Goal: Task Accomplishment & Management: Use online tool/utility

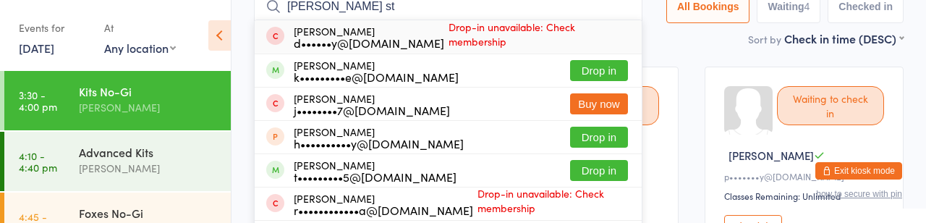
type input "[PERSON_NAME] st"
click at [417, 48] on div "d••••••y@[DOMAIN_NAME]" at bounding box center [369, 43] width 150 height 12
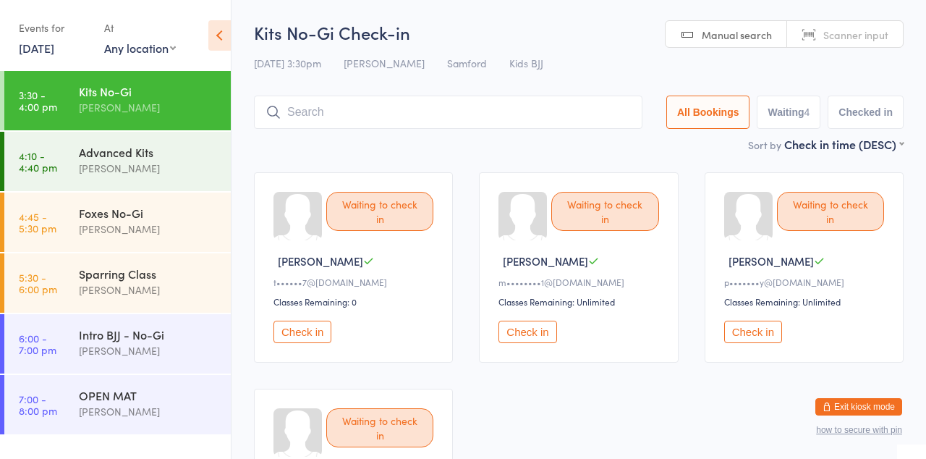
click at [443, 128] on input "search" at bounding box center [448, 111] width 388 height 33
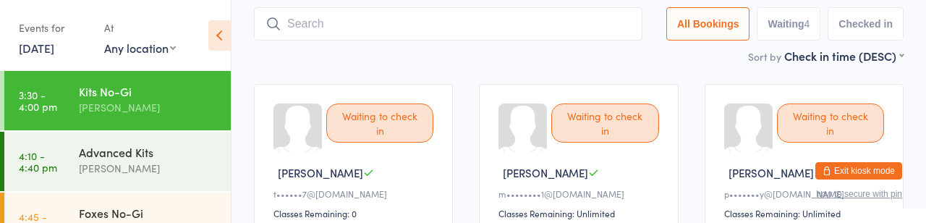
scroll to position [106, 0]
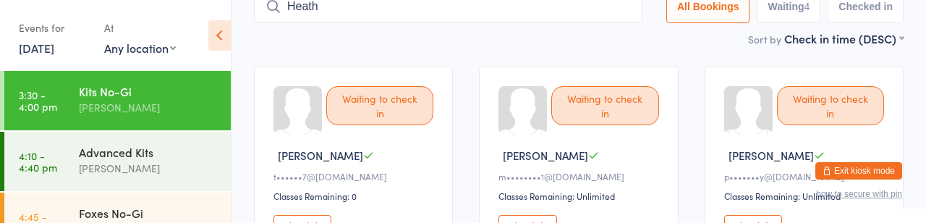
type input "Heath"
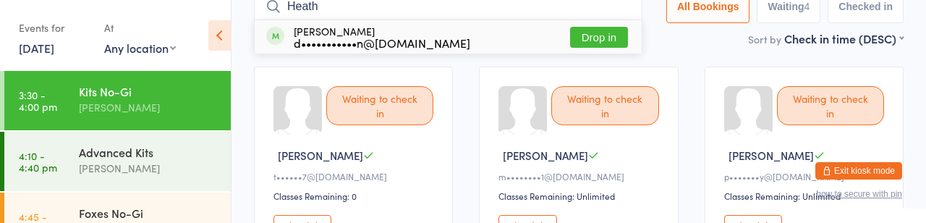
click at [570, 45] on button "Drop in" at bounding box center [599, 37] width 58 height 21
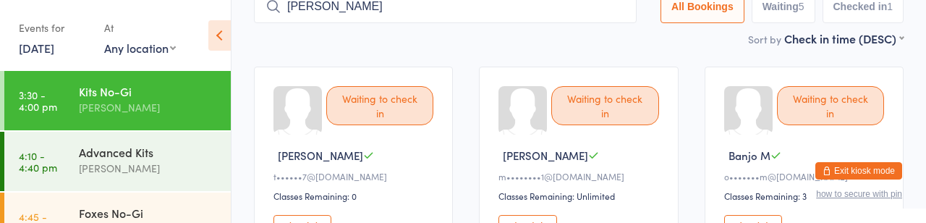
type input "[PERSON_NAME]"
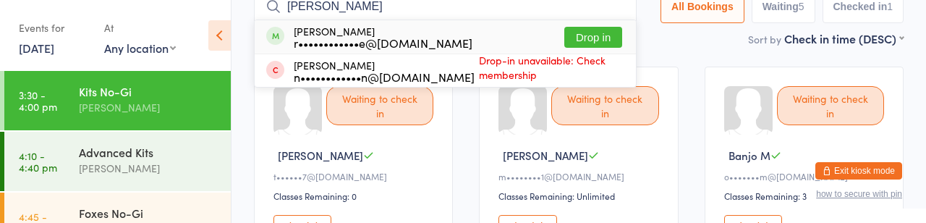
click at [564, 46] on button "Drop in" at bounding box center [593, 37] width 58 height 21
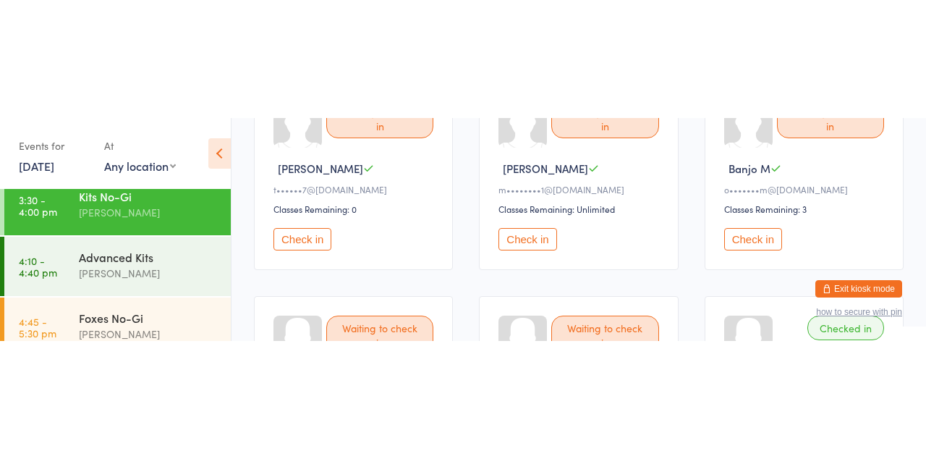
scroll to position [16, 0]
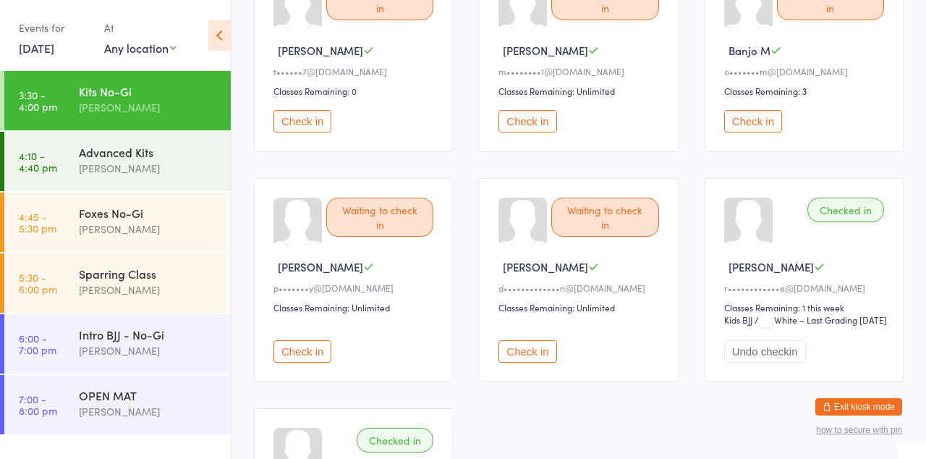
click at [56, 222] on time "6:00 - 7:00 pm" at bounding box center [38, 343] width 38 height 23
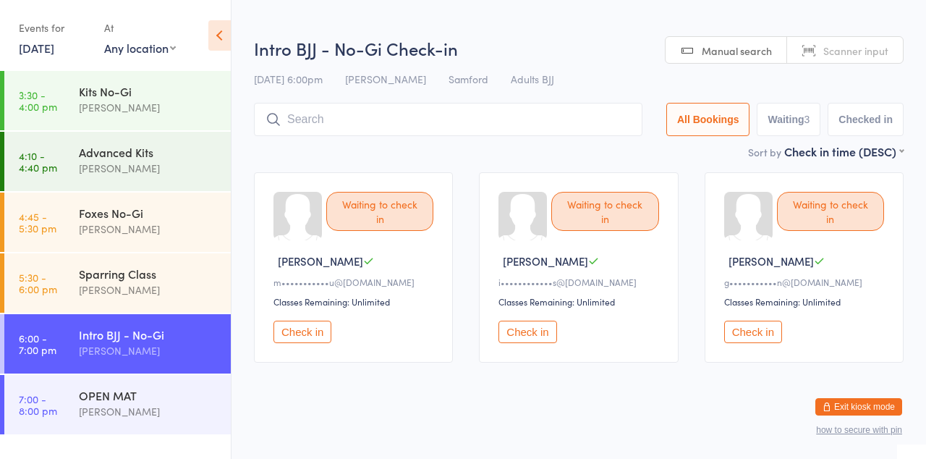
click at [101, 222] on div "OPEN MAT" at bounding box center [149, 395] width 140 height 16
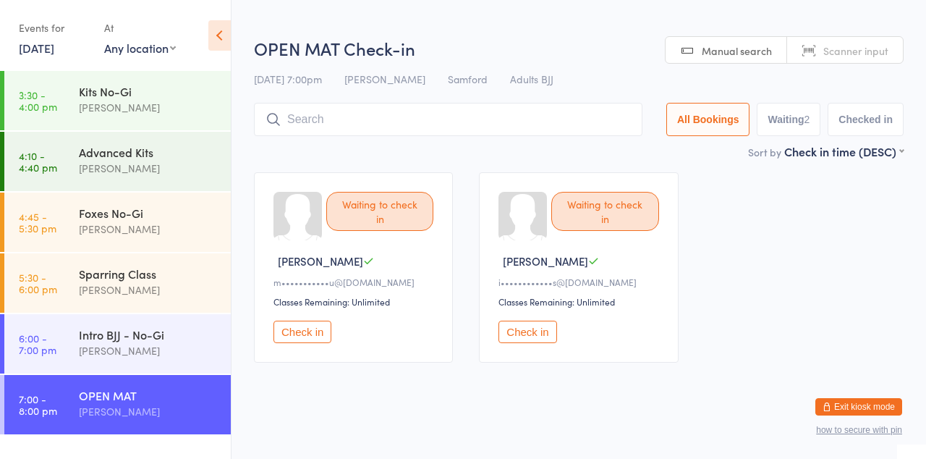
click at [82, 222] on div "Sparring Class" at bounding box center [149, 273] width 140 height 16
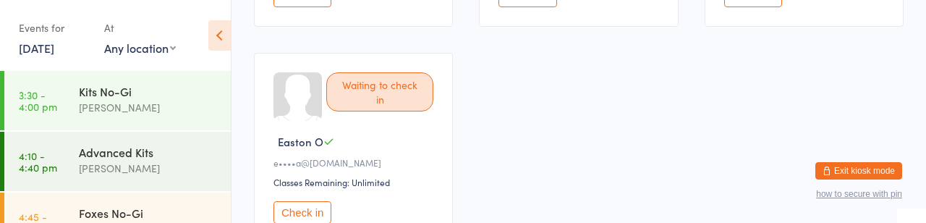
scroll to position [333, 0]
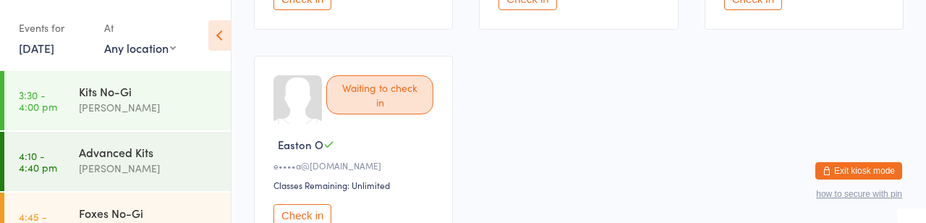
click at [80, 160] on div "Advanced Kits" at bounding box center [149, 152] width 140 height 16
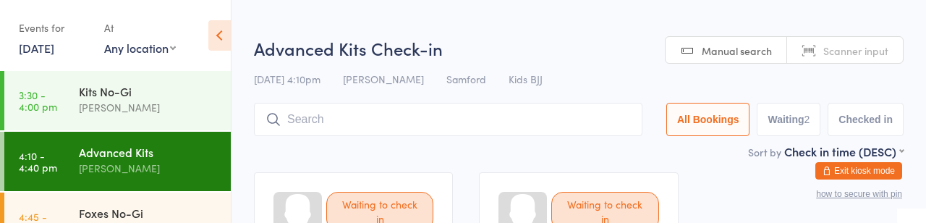
click at [75, 94] on link "3:30 - 4:00 pm Kits No-Gi [PERSON_NAME]" at bounding box center [117, 100] width 226 height 59
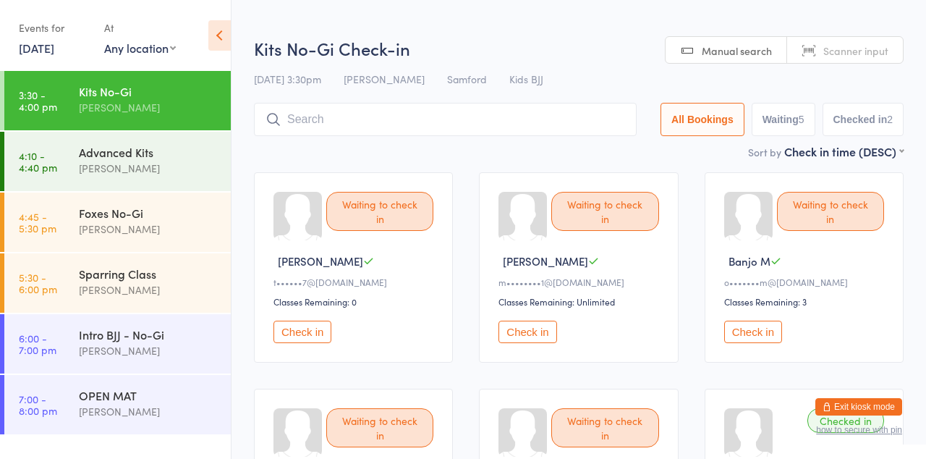
scroll to position [17, 0]
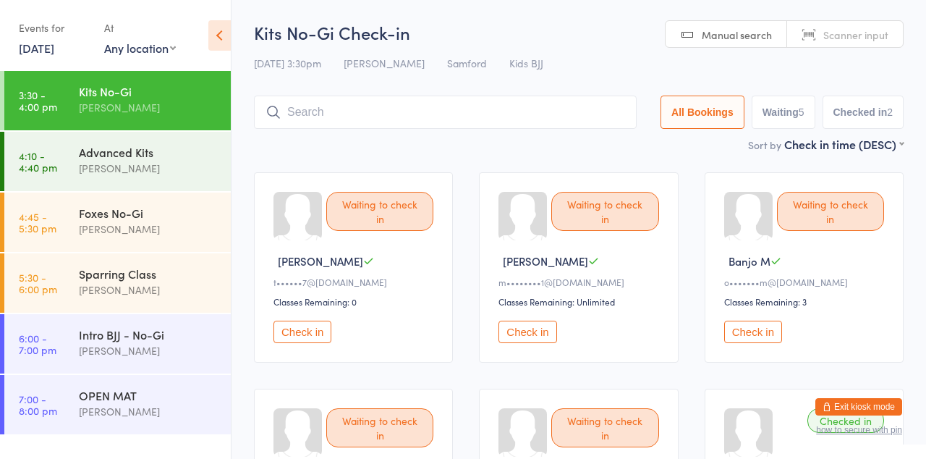
click at [751, 222] on button "Check in" at bounding box center [753, 331] width 58 height 22
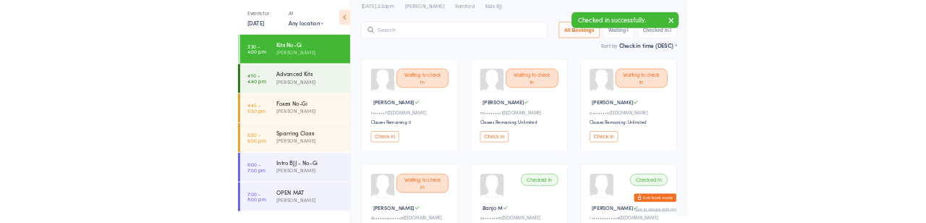
scroll to position [51, 0]
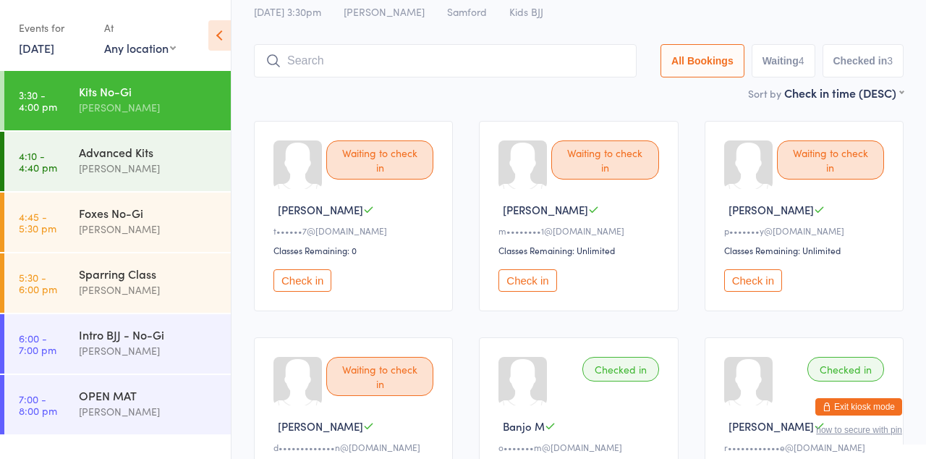
click at [450, 64] on input "search" at bounding box center [445, 60] width 383 height 33
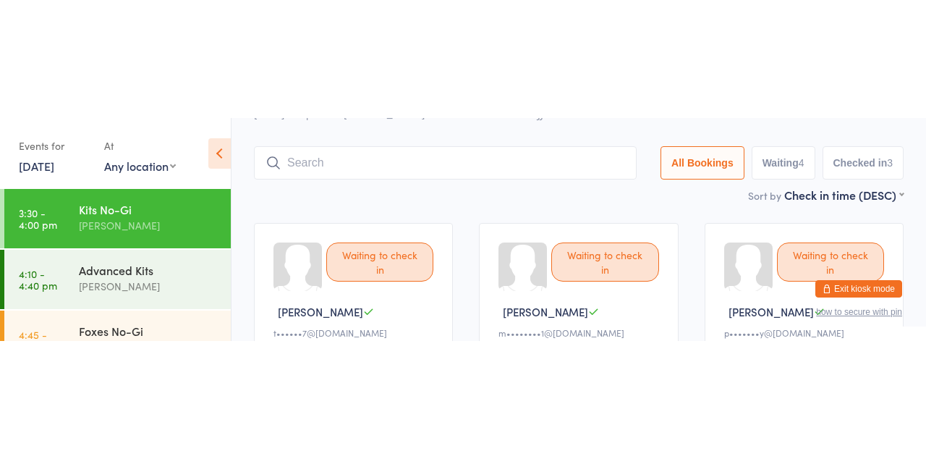
scroll to position [106, 0]
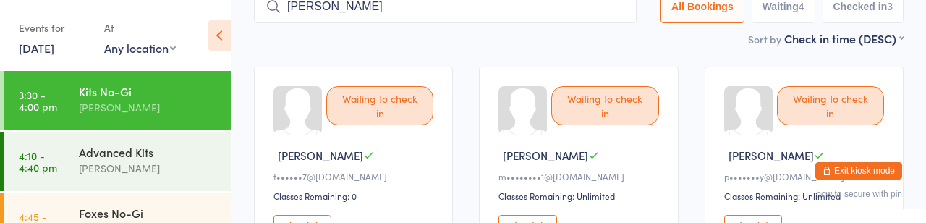
type input "[PERSON_NAME]"
click at [270, 14] on icon at bounding box center [273, 7] width 16 height 16
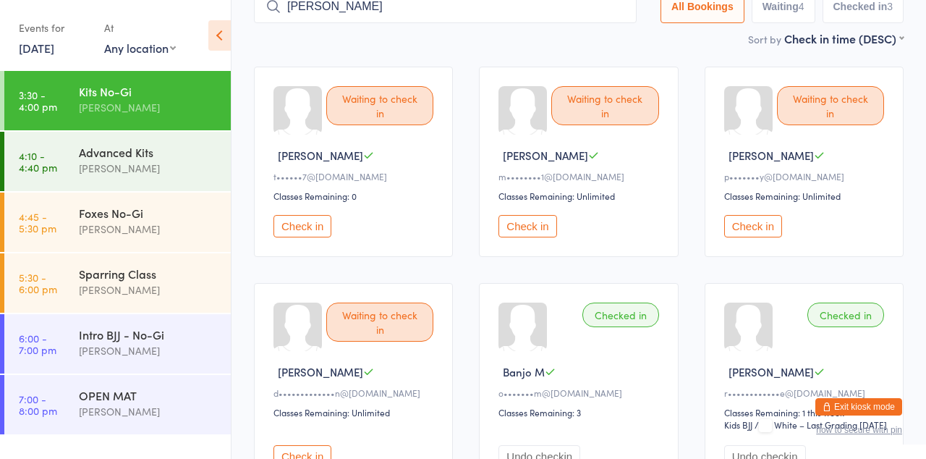
click at [485, 12] on input "[PERSON_NAME]" at bounding box center [445, 6] width 383 height 33
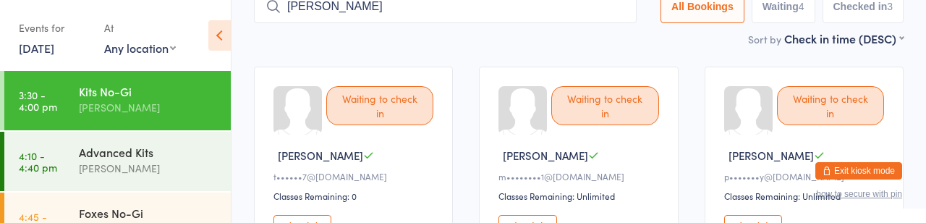
click at [660, 13] on button "All Bookings" at bounding box center [702, 6] width 84 height 33
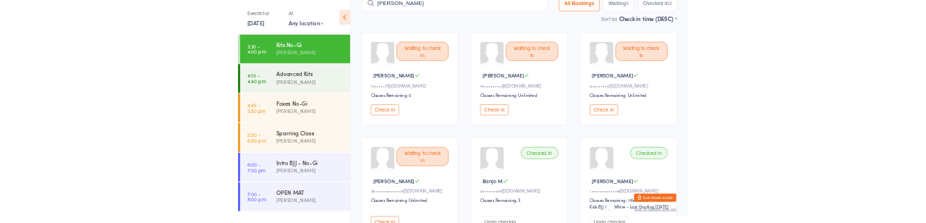
scroll to position [0, 0]
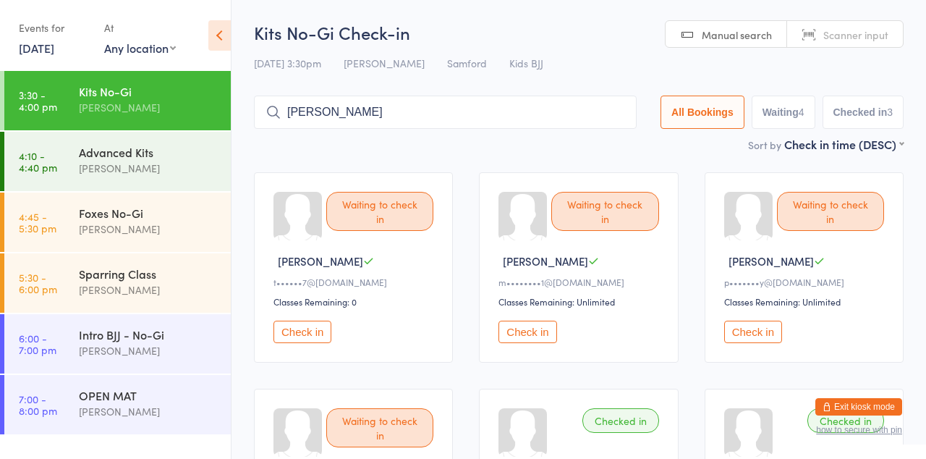
click at [712, 42] on span "Manual search" at bounding box center [737, 34] width 70 height 14
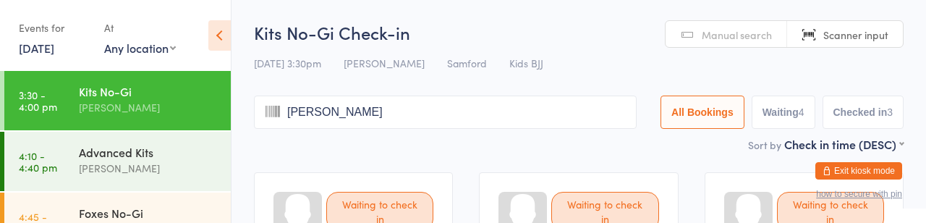
type input "[PERSON_NAME]"
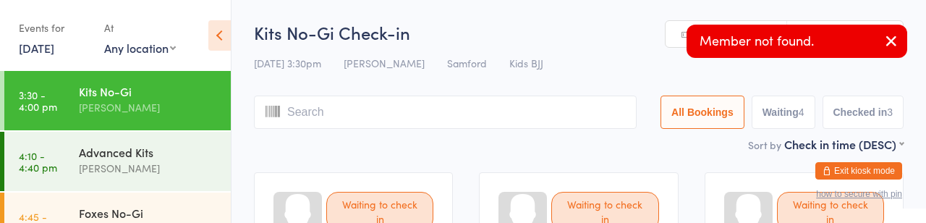
click at [423, 124] on input "search" at bounding box center [445, 111] width 383 height 33
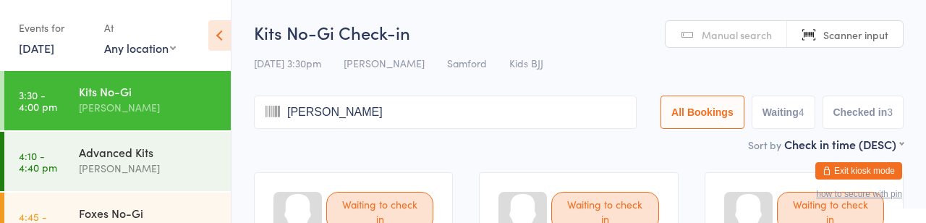
type input "[PERSON_NAME]"
click at [725, 41] on span "Manual search" at bounding box center [737, 34] width 70 height 14
click at [482, 124] on input "search" at bounding box center [445, 111] width 383 height 33
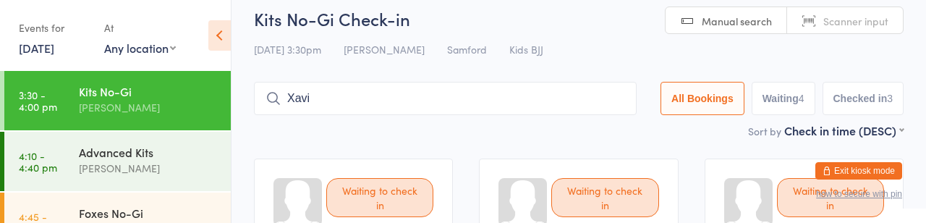
scroll to position [3, 0]
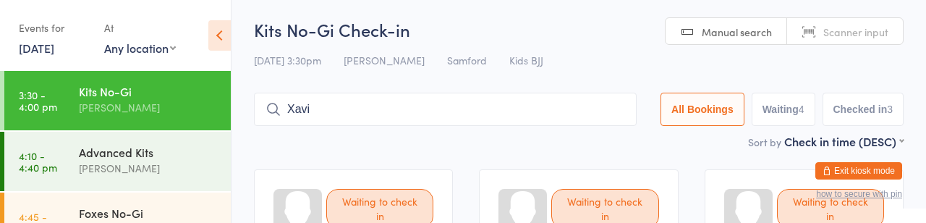
click at [448, 126] on input "Xavi" at bounding box center [445, 109] width 383 height 33
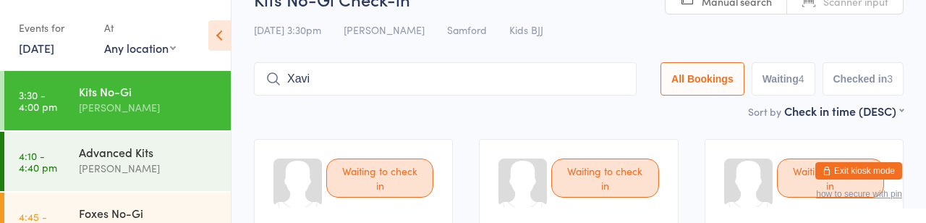
scroll to position [106, 0]
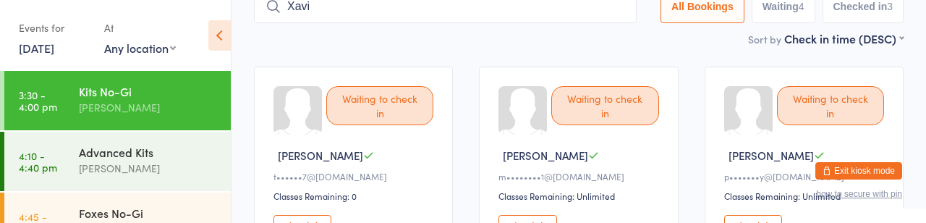
type input "[PERSON_NAME]"
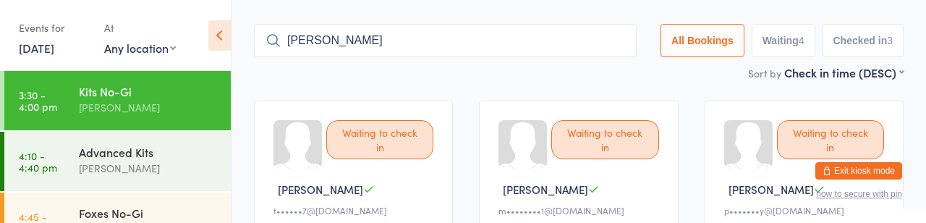
scroll to position [70, 0]
click at [164, 108] on div "[PERSON_NAME]" at bounding box center [149, 107] width 140 height 17
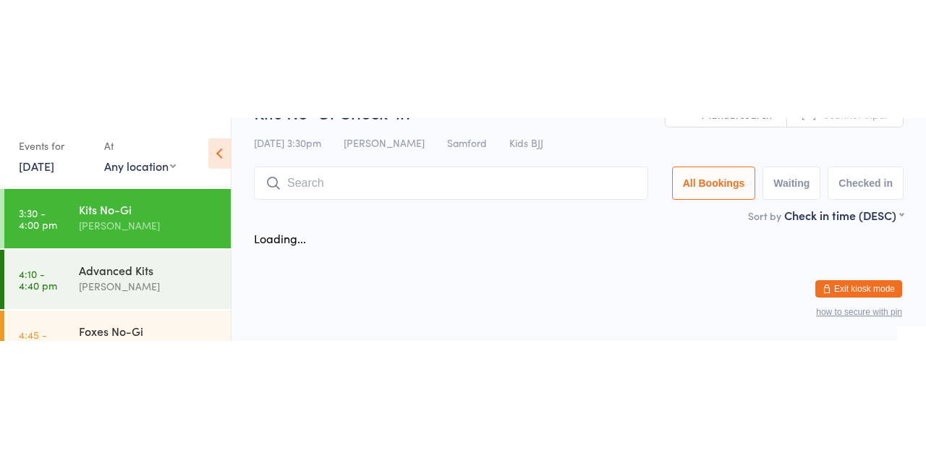
scroll to position [0, 0]
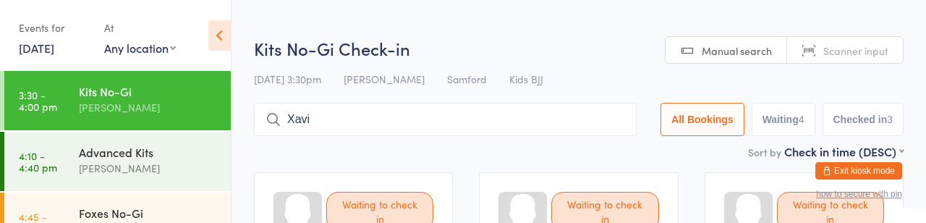
type input "Xavi"
click at [702, 53] on span "Manual search" at bounding box center [737, 50] width 70 height 14
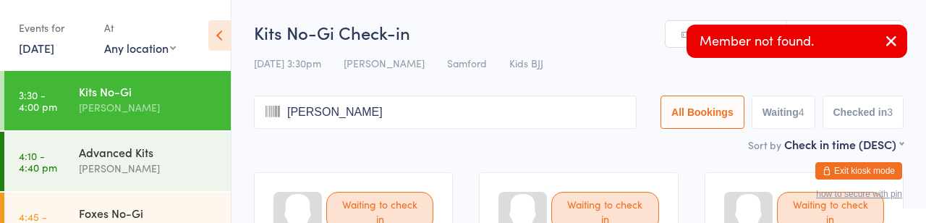
type input "[PERSON_NAME]"
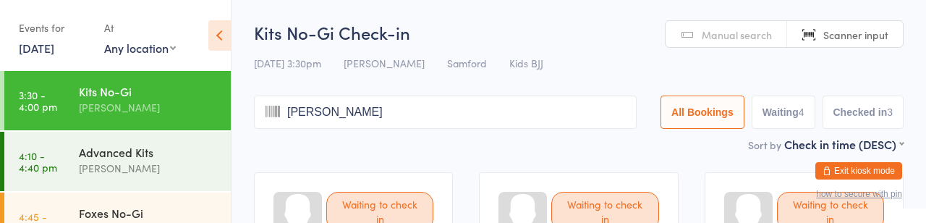
type input "[PERSON_NAME]"
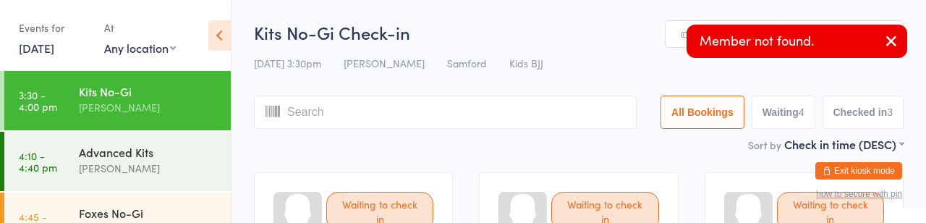
click at [885, 40] on icon "button" at bounding box center [890, 41] width 17 height 18
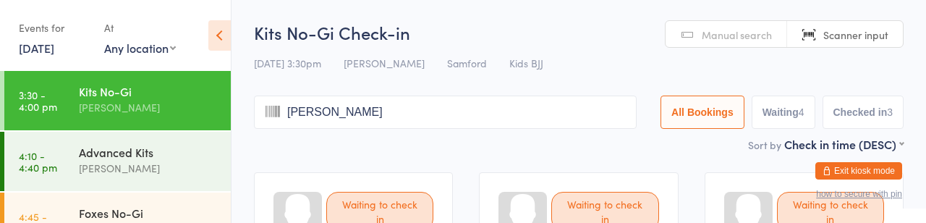
type input "[PERSON_NAME]"
type input "Nobes"
click at [660, 122] on button "All Bookings" at bounding box center [702, 111] width 84 height 33
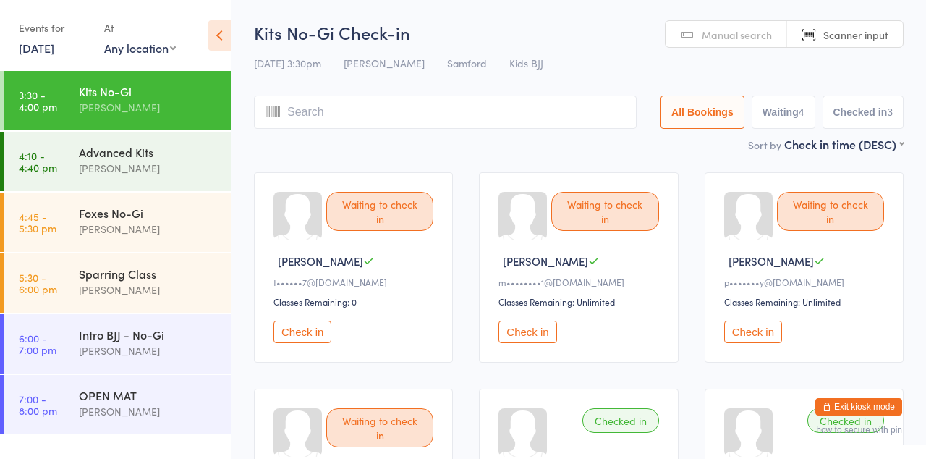
click at [97, 106] on div "[PERSON_NAME]" at bounding box center [149, 107] width 140 height 17
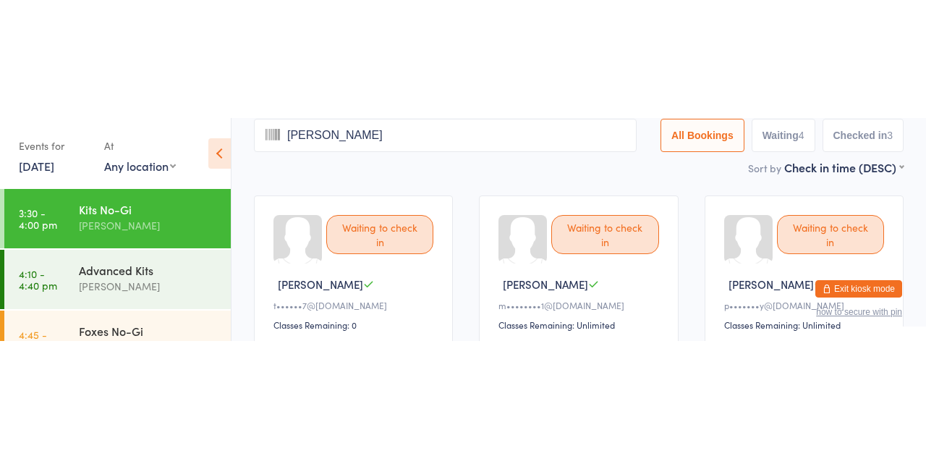
scroll to position [95, 0]
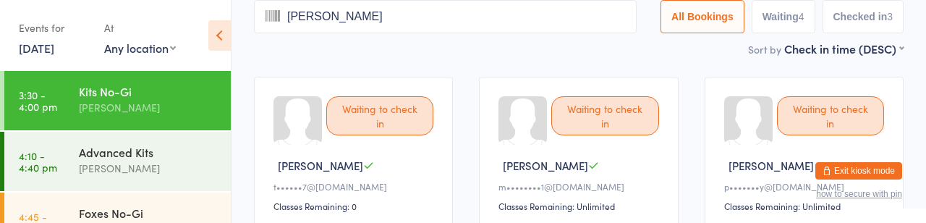
type input "[PERSON_NAME]"
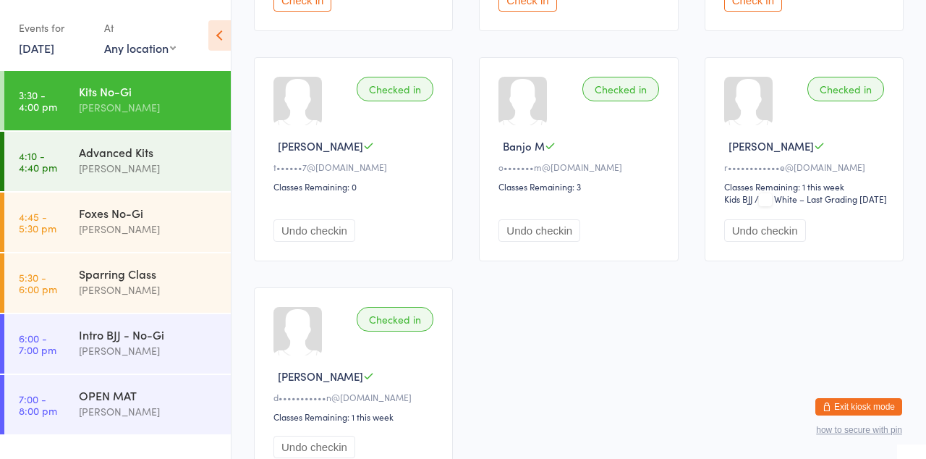
scroll to position [330, 0]
click at [80, 110] on div "[PERSON_NAME]" at bounding box center [149, 107] width 140 height 17
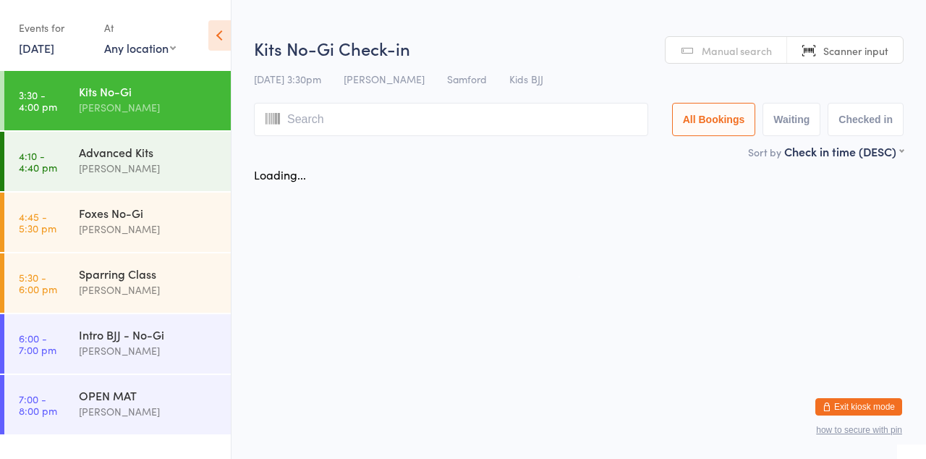
scroll to position [0, 0]
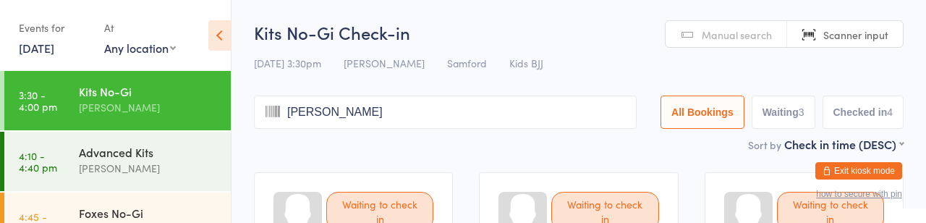
type input "[PERSON_NAME]"
click at [751, 129] on button "Waiting 3" at bounding box center [783, 111] width 64 height 33
select select "0"
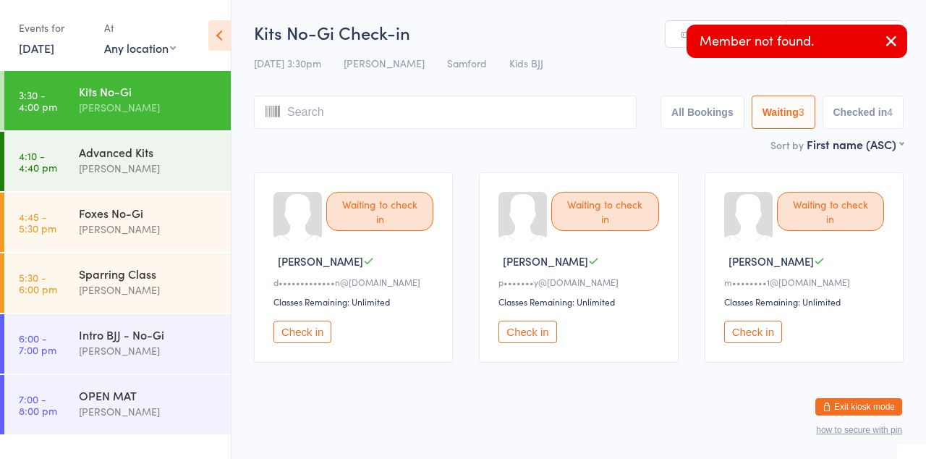
click at [660, 120] on button "All Bookings" at bounding box center [702, 111] width 84 height 33
select select "5"
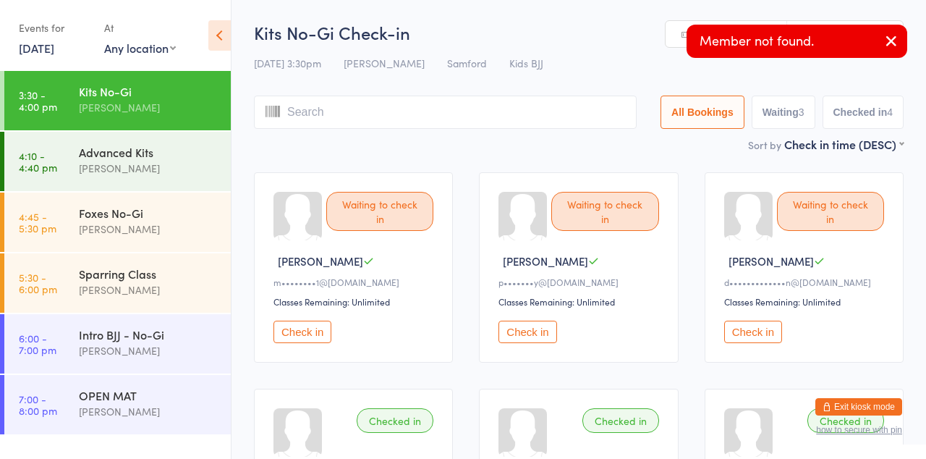
click at [890, 43] on icon "button" at bounding box center [890, 41] width 17 height 18
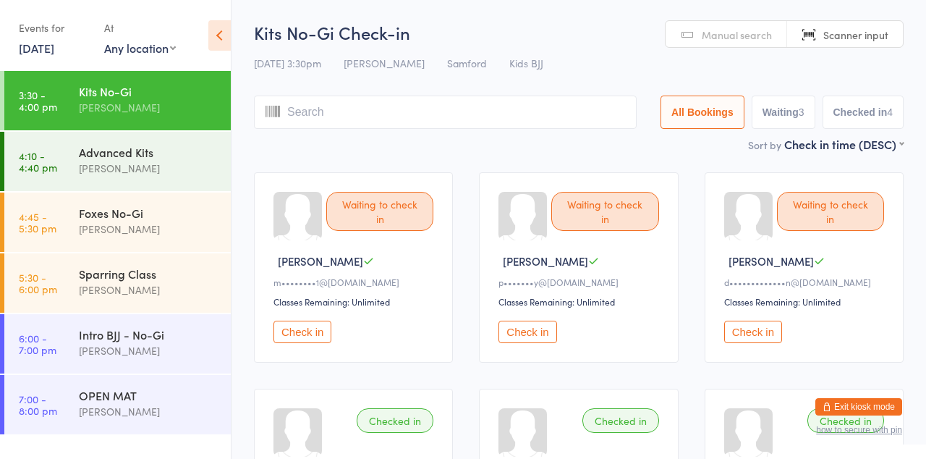
click at [108, 111] on div "[PERSON_NAME]" at bounding box center [149, 107] width 140 height 17
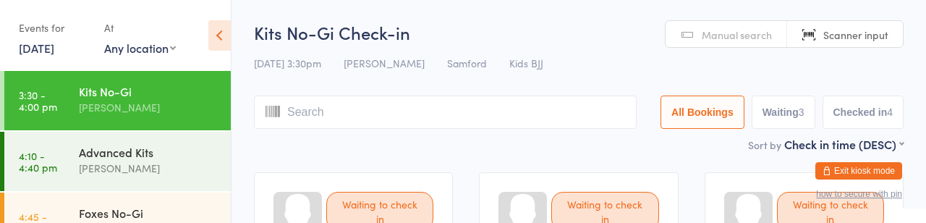
click at [702, 38] on span "Manual search" at bounding box center [737, 34] width 70 height 14
click at [114, 174] on div "[PERSON_NAME]" at bounding box center [149, 168] width 140 height 17
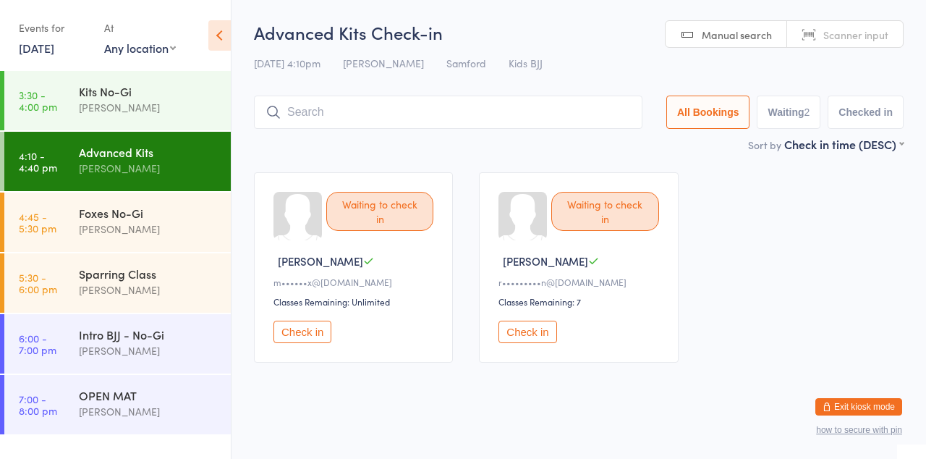
click at [448, 119] on input "search" at bounding box center [448, 111] width 388 height 33
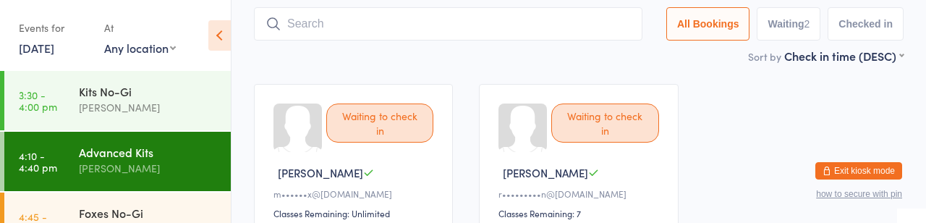
scroll to position [106, 0]
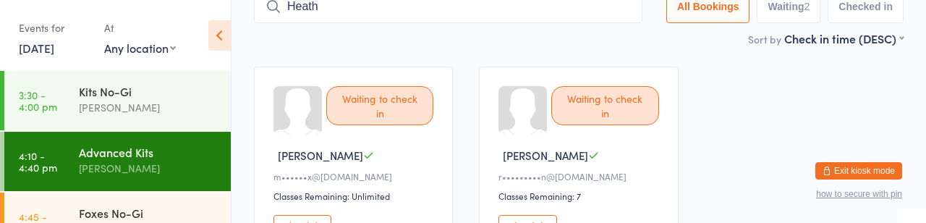
type input "Heath"
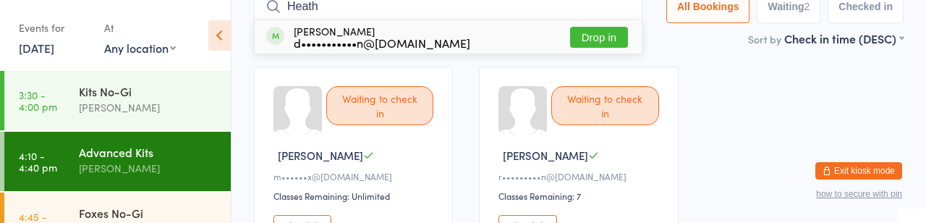
click at [570, 48] on button "Drop in" at bounding box center [599, 37] width 58 height 21
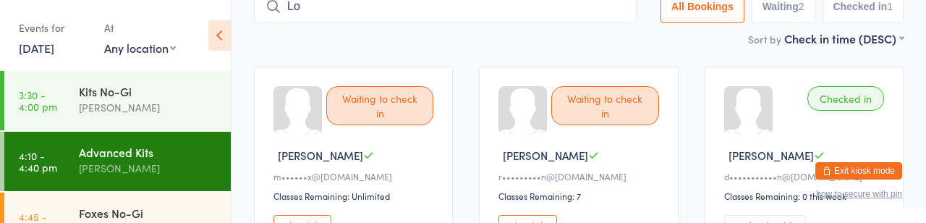
type input "L"
click at [660, 22] on button "All Bookings" at bounding box center [702, 6] width 84 height 33
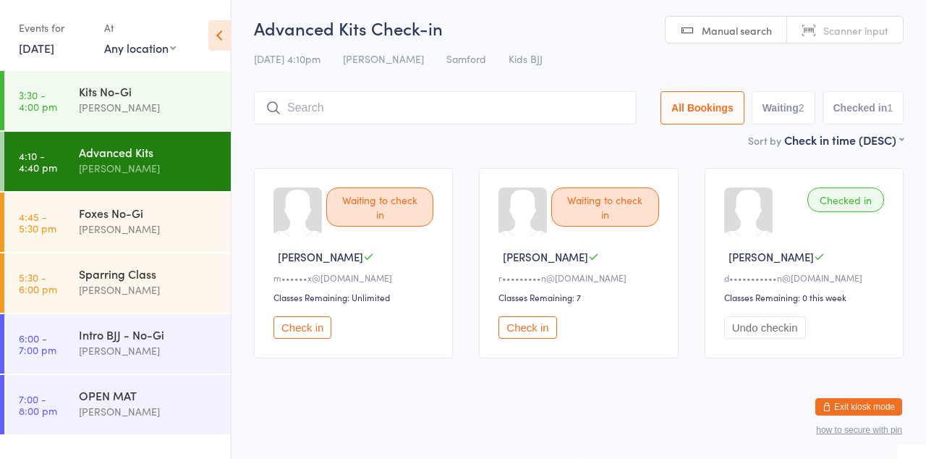
click at [448, 91] on input "search" at bounding box center [445, 107] width 383 height 33
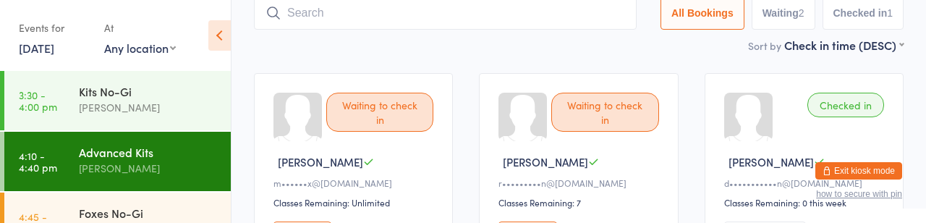
scroll to position [106, 0]
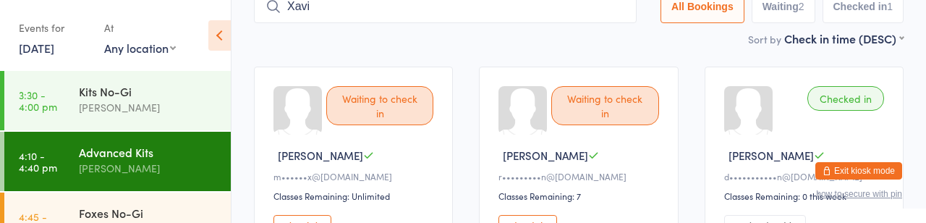
type input "Xavi"
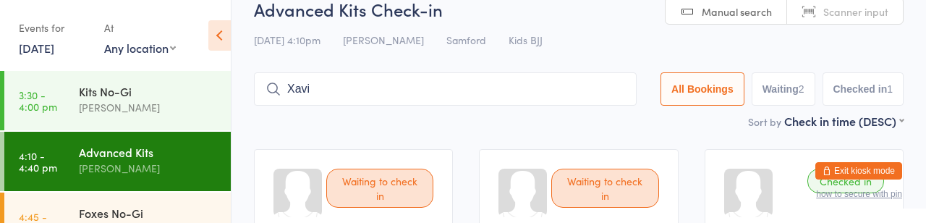
scroll to position [0, 0]
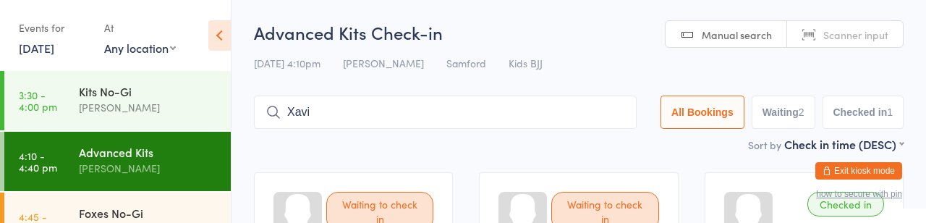
click at [181, 160] on div "Advanced Kits" at bounding box center [149, 152] width 140 height 16
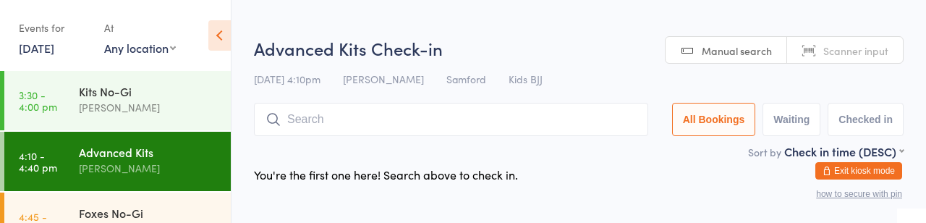
click at [156, 106] on div "[PERSON_NAME]" at bounding box center [149, 107] width 140 height 17
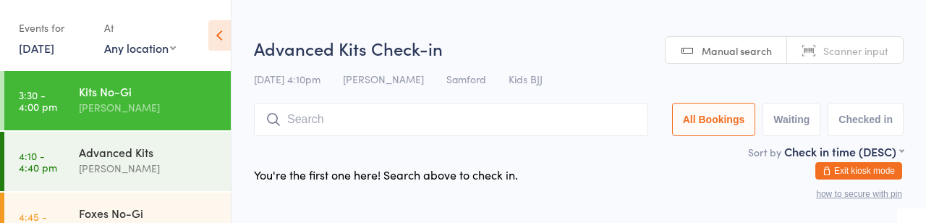
click at [418, 135] on input "search" at bounding box center [451, 119] width 394 height 33
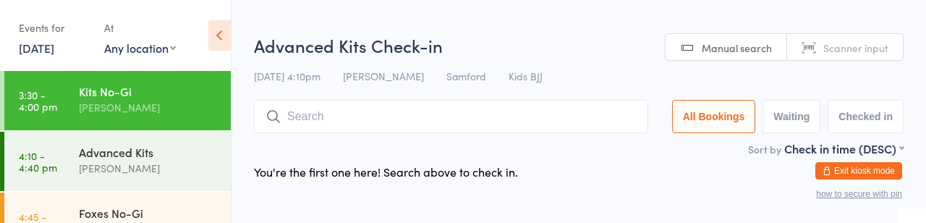
click at [705, 69] on div "Advanced Kits Check-in [DATE] 4:10pm [PERSON_NAME] [PERSON_NAME] Kids BJJ Manua…" at bounding box center [578, 86] width 649 height 107
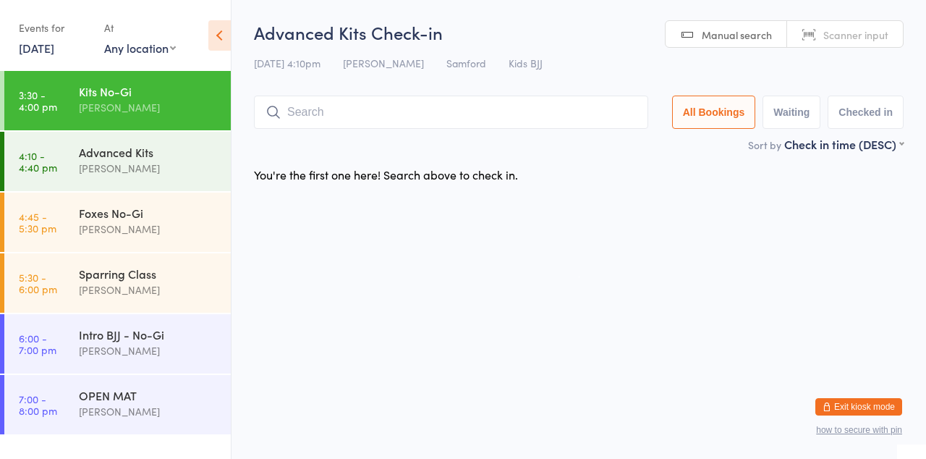
click at [482, 129] on input "search" at bounding box center [451, 111] width 394 height 33
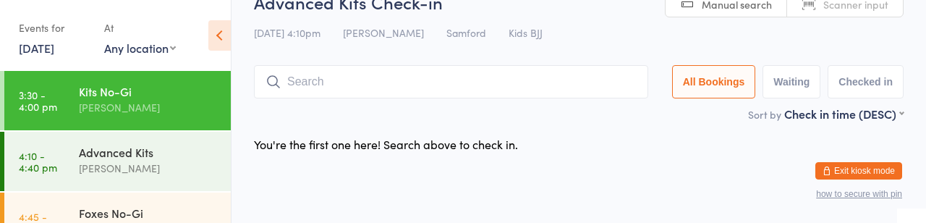
scroll to position [82, 0]
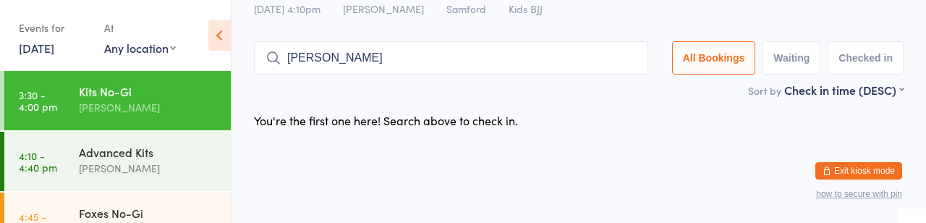
type input "[PERSON_NAME]"
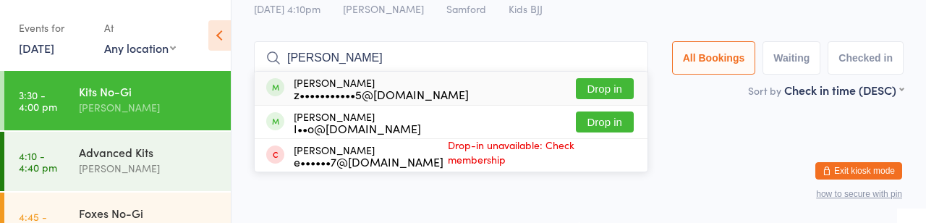
click at [421, 88] on div "z•••••••••••5@[DOMAIN_NAME]" at bounding box center [381, 94] width 175 height 12
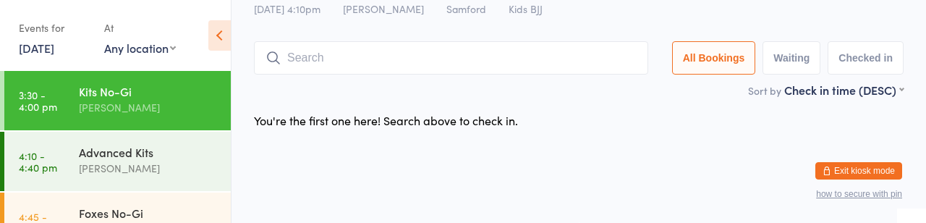
scroll to position [0, 0]
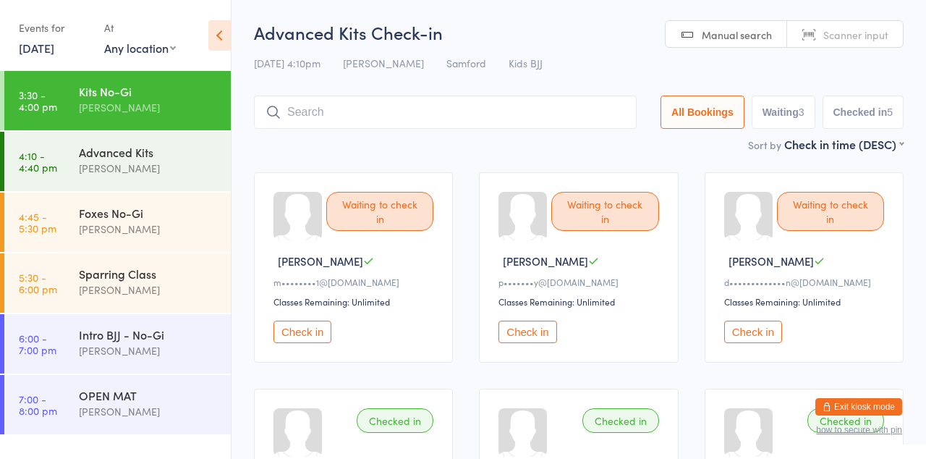
click at [418, 129] on input "search" at bounding box center [445, 111] width 383 height 33
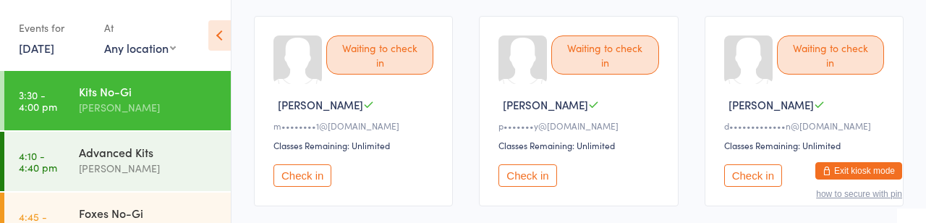
scroll to position [112, 0]
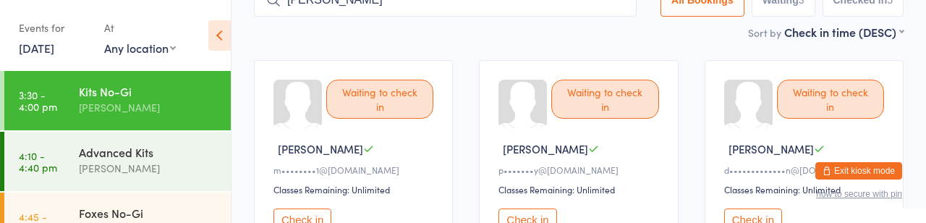
type input "Ber"
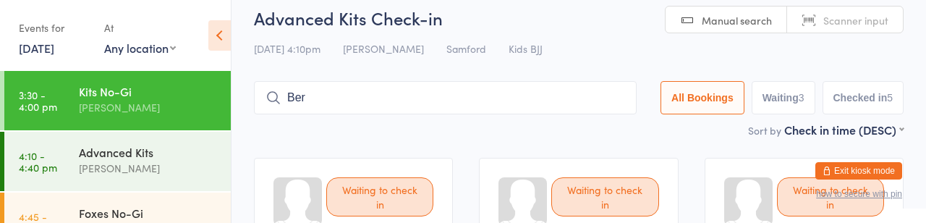
scroll to position [0, 0]
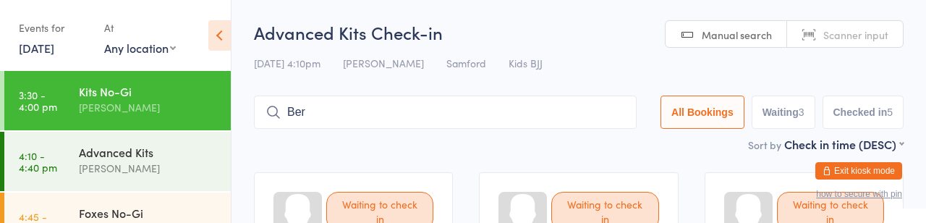
click at [134, 173] on div "[PERSON_NAME]" at bounding box center [149, 168] width 140 height 17
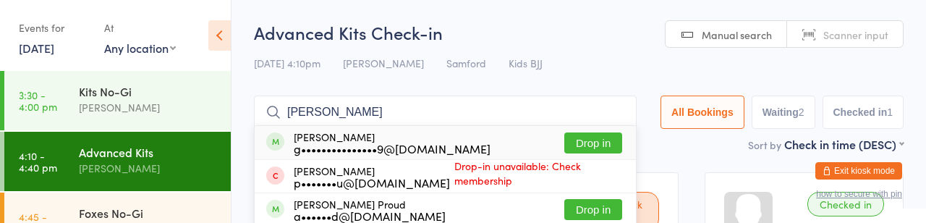
type input "[PERSON_NAME]"
click at [564, 147] on button "Drop in" at bounding box center [593, 142] width 58 height 21
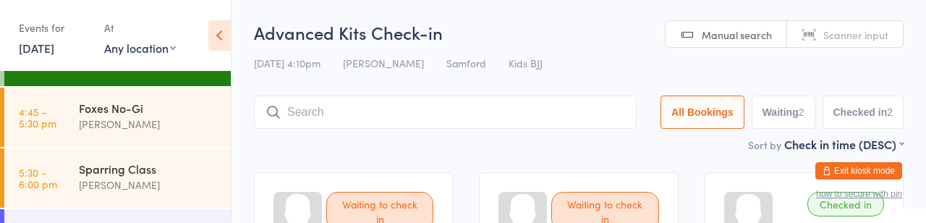
scroll to position [103, 0]
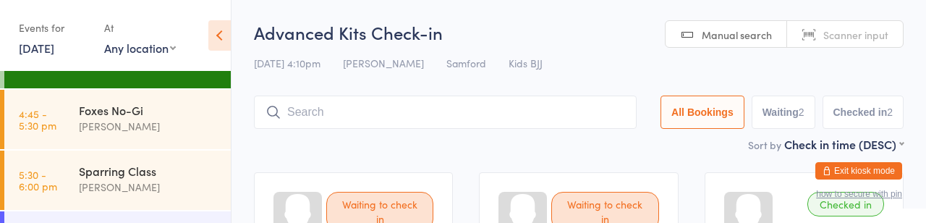
click at [103, 135] on div "[PERSON_NAME]" at bounding box center [149, 126] width 140 height 17
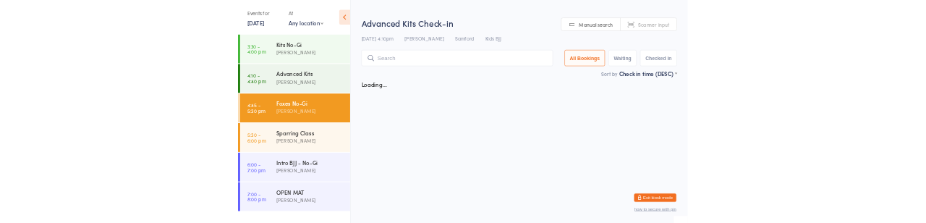
scroll to position [103, 0]
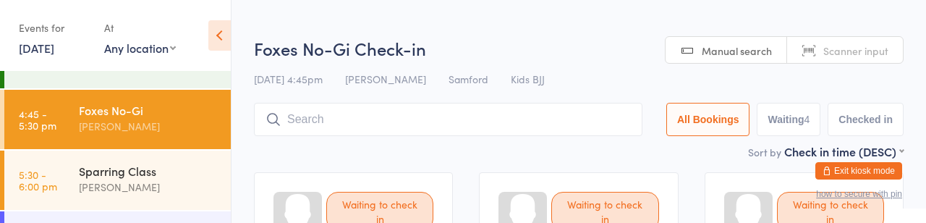
click at [290, 134] on input "search" at bounding box center [448, 119] width 388 height 33
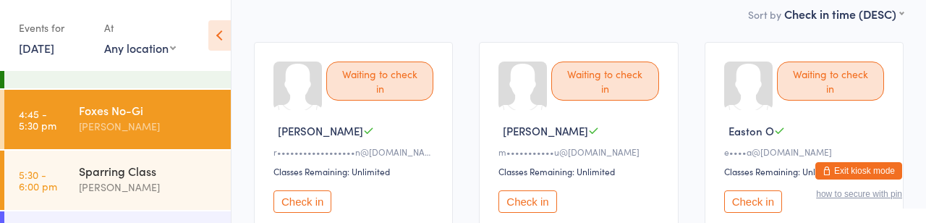
scroll to position [0, 0]
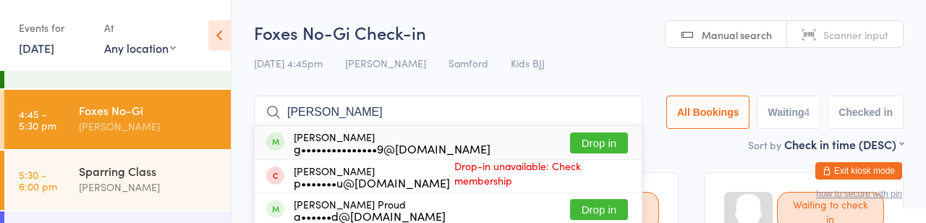
type input "[PERSON_NAME]"
click at [446, 154] on div "g•••••••••••••••9@[DOMAIN_NAME]" at bounding box center [392, 148] width 197 height 12
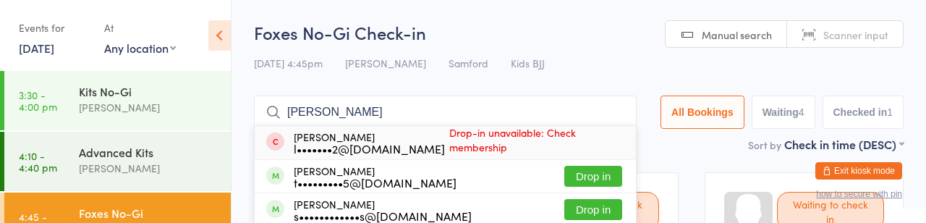
type input "[PERSON_NAME]"
click at [352, 188] on div "t•••••••••5@[DOMAIN_NAME]" at bounding box center [375, 182] width 163 height 12
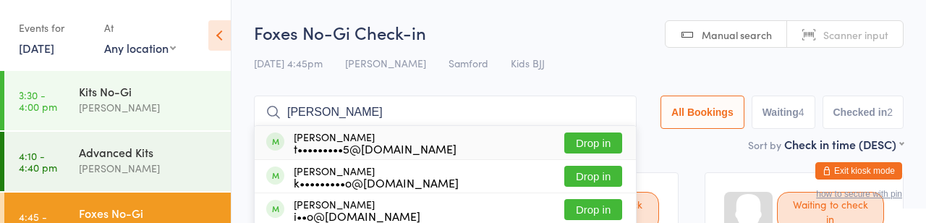
type input "[PERSON_NAME]"
click at [426, 154] on div "t•••••••••5@[DOMAIN_NAME]" at bounding box center [375, 148] width 163 height 12
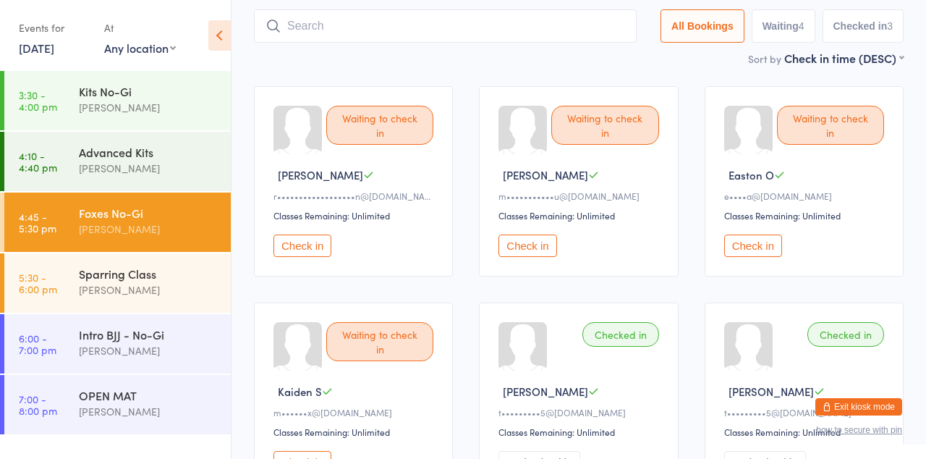
scroll to position [80, 0]
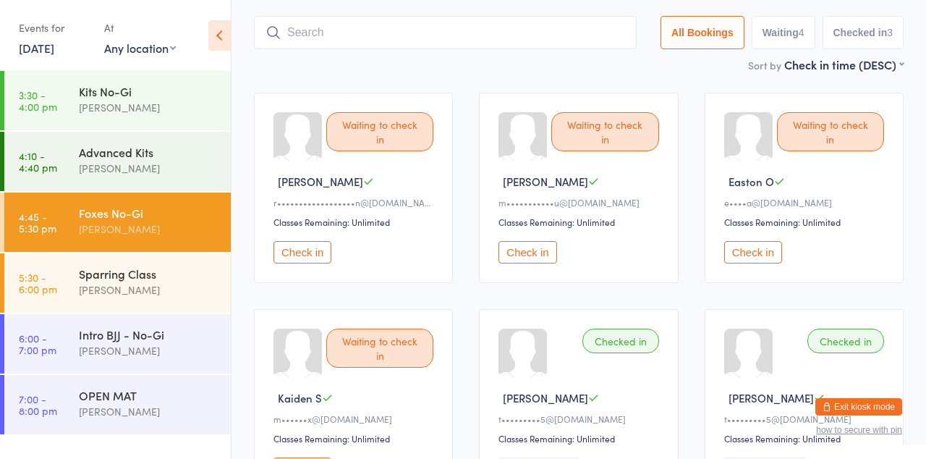
click at [390, 222] on div "Waiting to check in" at bounding box center [379, 347] width 107 height 39
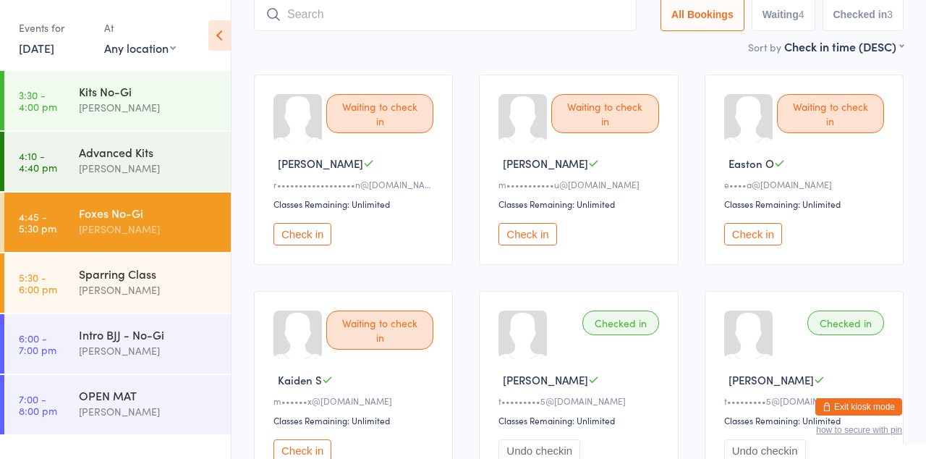
scroll to position [100, 0]
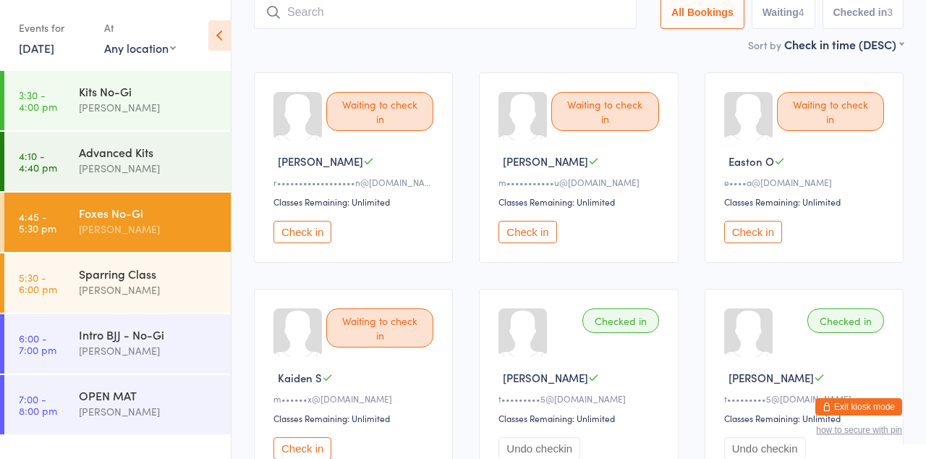
click at [322, 222] on button "Check in" at bounding box center [302, 448] width 58 height 22
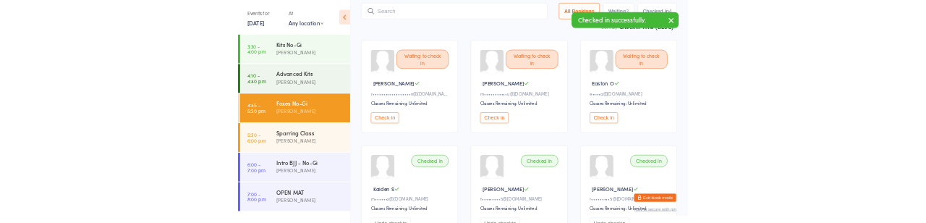
scroll to position [89, 0]
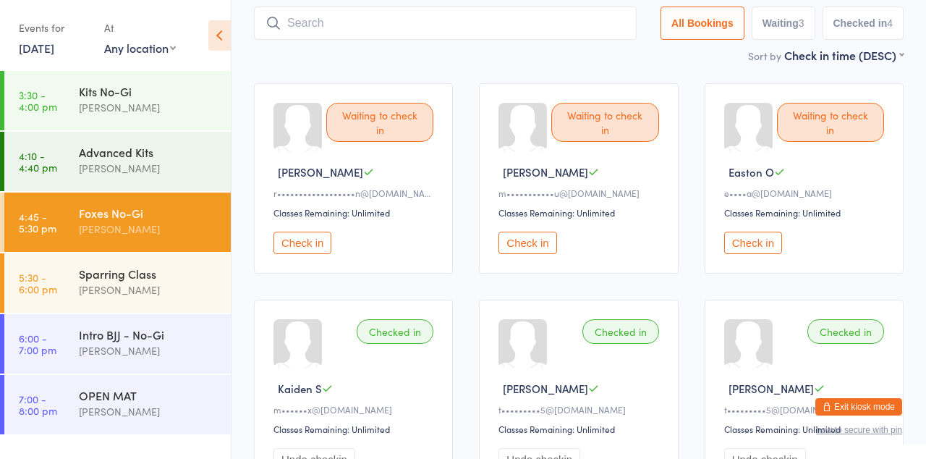
click at [318, 222] on button "Check in" at bounding box center [302, 242] width 58 height 22
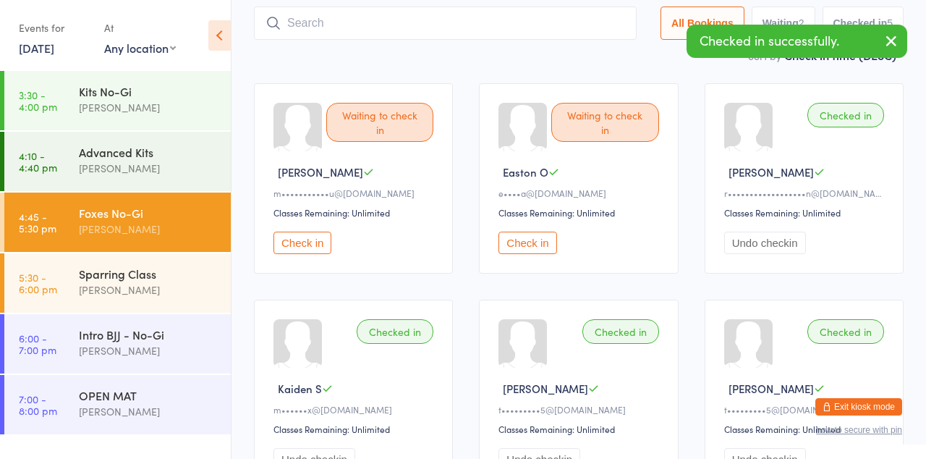
click at [346, 30] on input "search" at bounding box center [445, 23] width 383 height 33
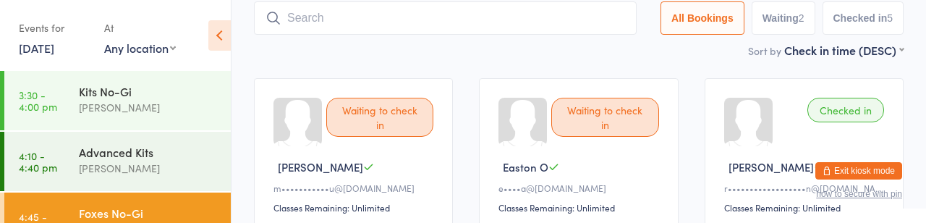
scroll to position [106, 0]
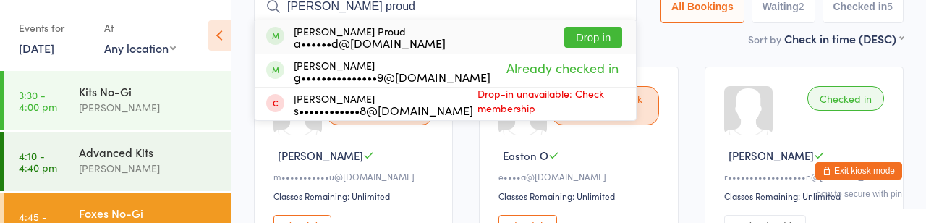
type input "[PERSON_NAME] proud"
click at [564, 42] on button "Drop in" at bounding box center [593, 37] width 58 height 21
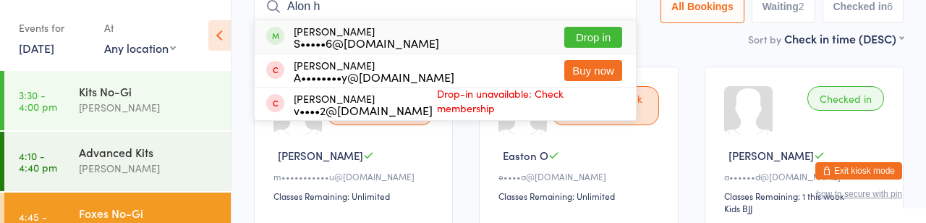
type input "Alon h"
click at [564, 48] on button "Drop in" at bounding box center [593, 37] width 58 height 21
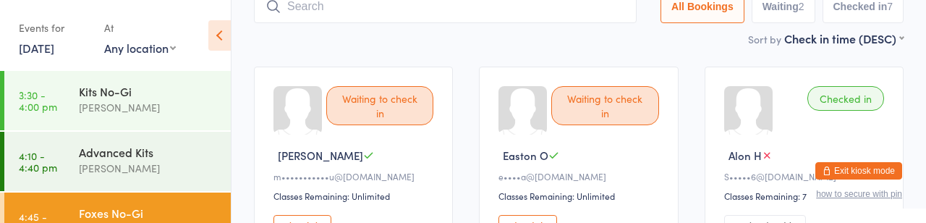
click at [383, 22] on input "search" at bounding box center [445, 6] width 383 height 33
type input "Jack"
click at [558, 22] on input "Jack" at bounding box center [445, 6] width 383 height 33
